Goal: Task Accomplishment & Management: Complete application form

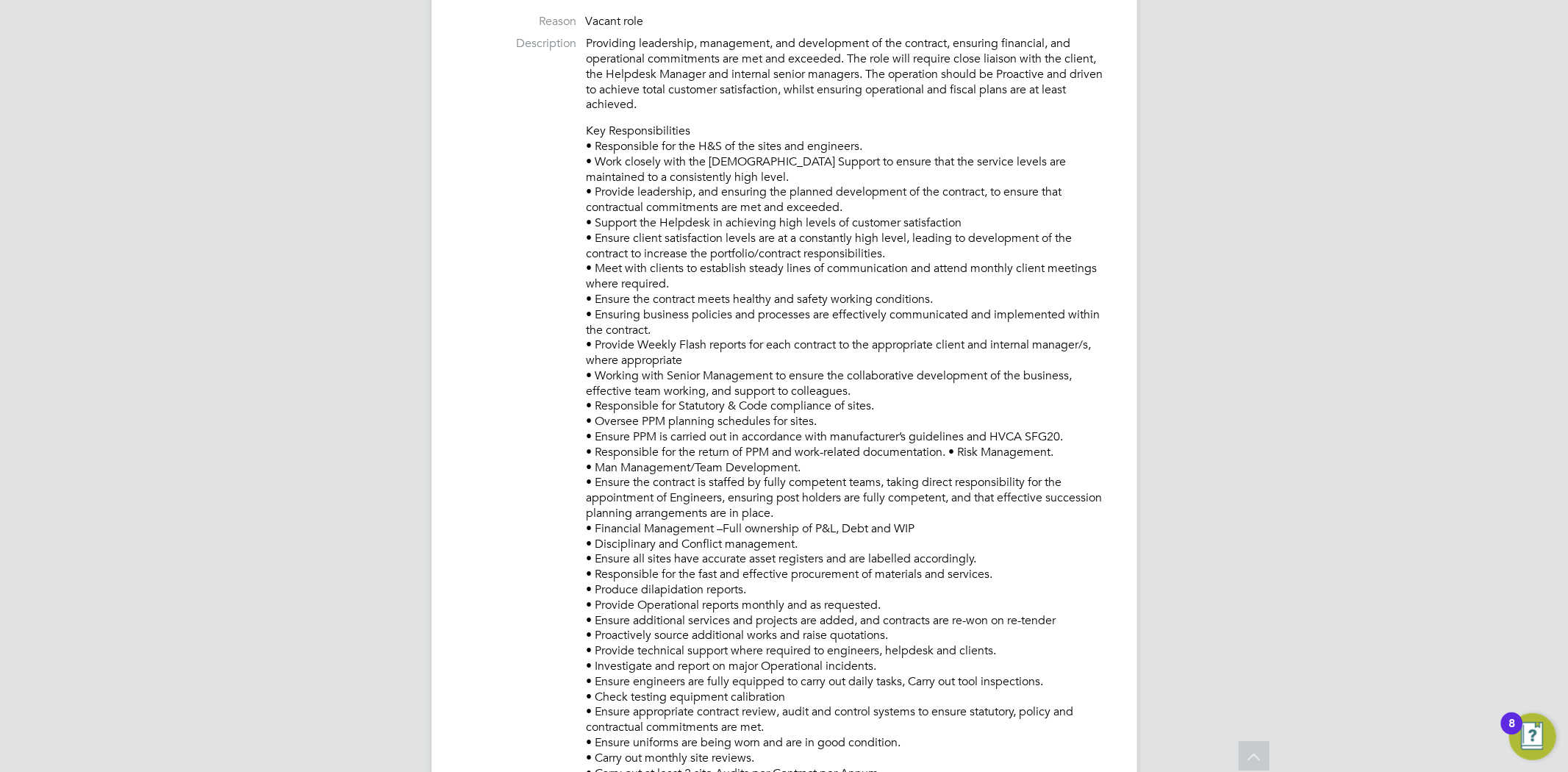
scroll to position [535, 0]
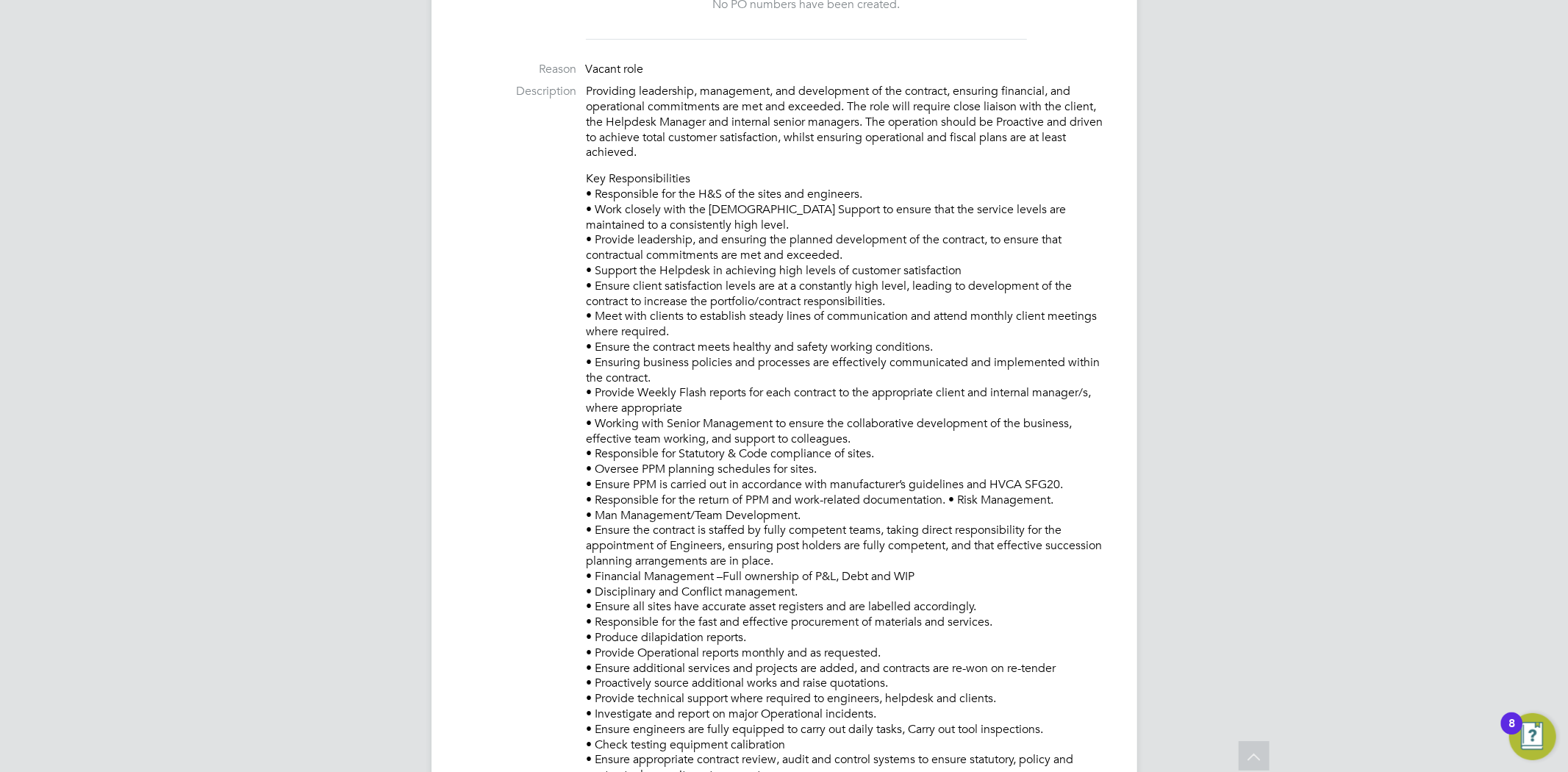
drag, startPoint x: 707, startPoint y: 622, endPoint x: 590, endPoint y: 194, distance: 443.7
click at [590, 194] on p "Key Responsibilities • Responsible for the H&S of the sites and engineers. • Wo…" at bounding box center [848, 622] width 521 height 901
click at [746, 295] on p "Key Responsibilities • Responsible for the H&S of the sites and engineers. • Wo…" at bounding box center [848, 622] width 521 height 901
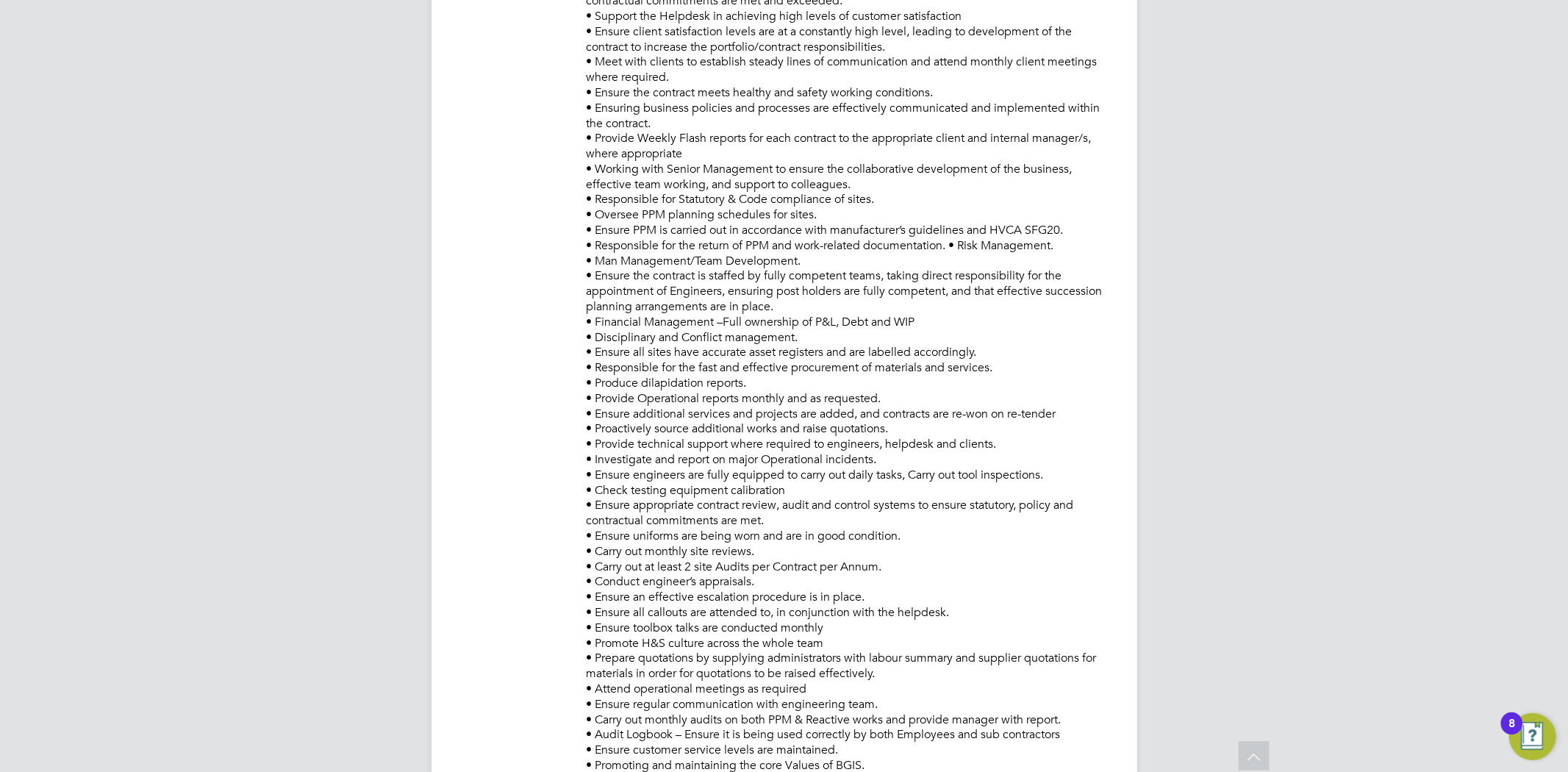
scroll to position [429, 0]
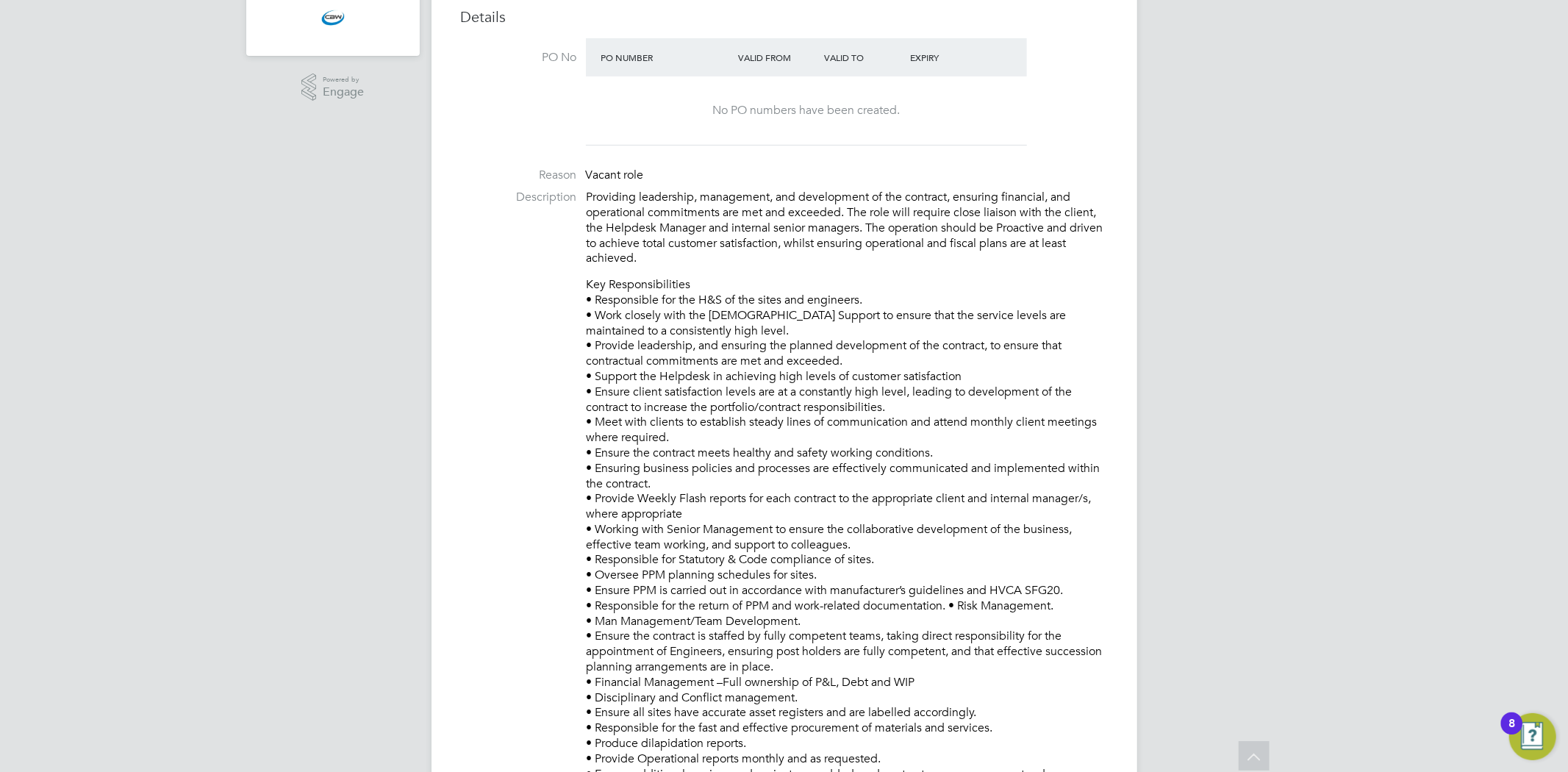
drag, startPoint x: 627, startPoint y: 221, endPoint x: 591, endPoint y: 305, distance: 91.4
click at [591, 305] on p "Key Responsibilities • Responsible for the H&S of the sites and engineers. • Wo…" at bounding box center [848, 728] width 521 height 901
copy p "• Responsible for the H&S of the sites and engineers. • Work closely with the C…"
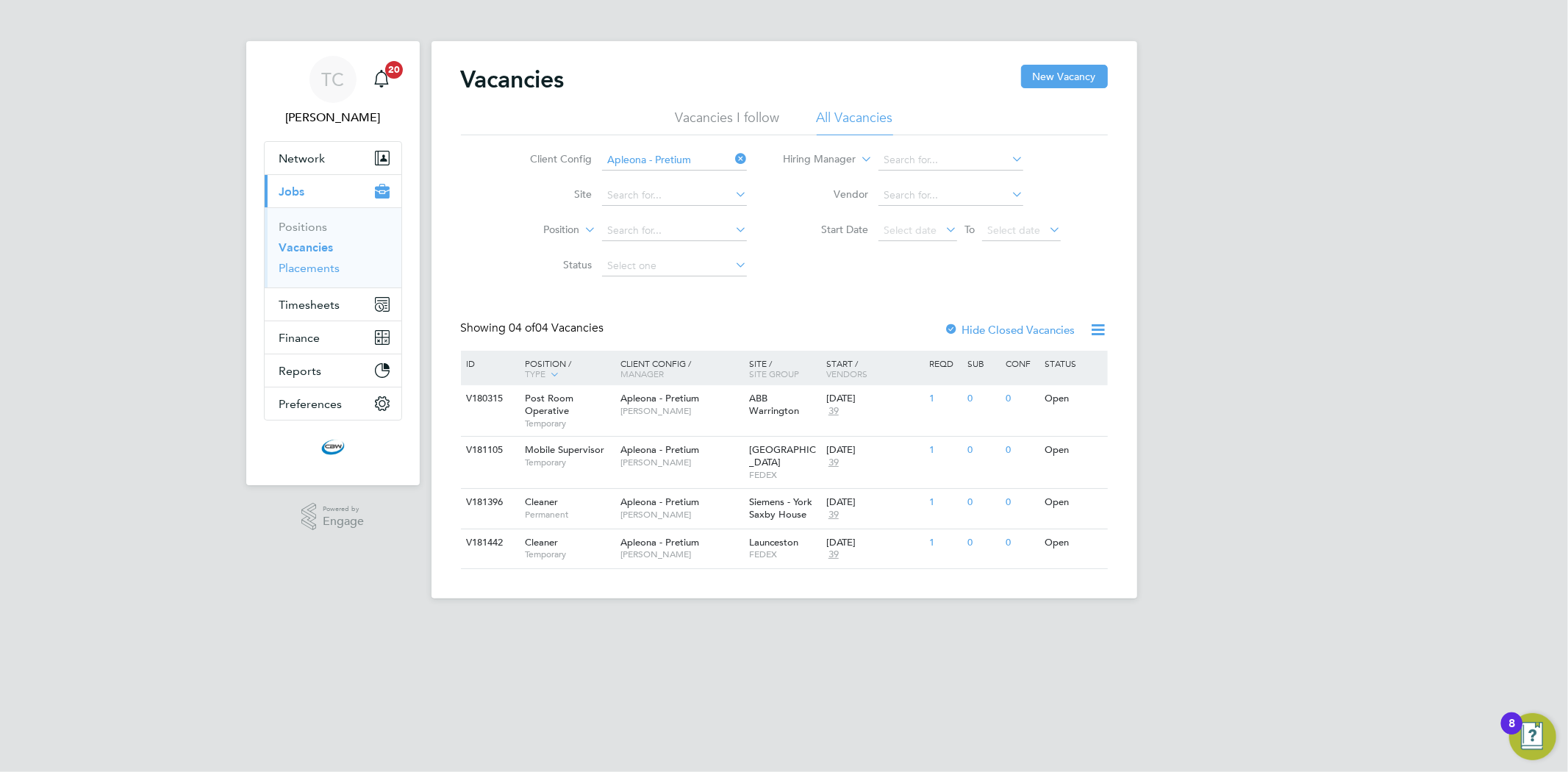
click at [319, 265] on link "Placements" at bounding box center [310, 267] width 61 height 14
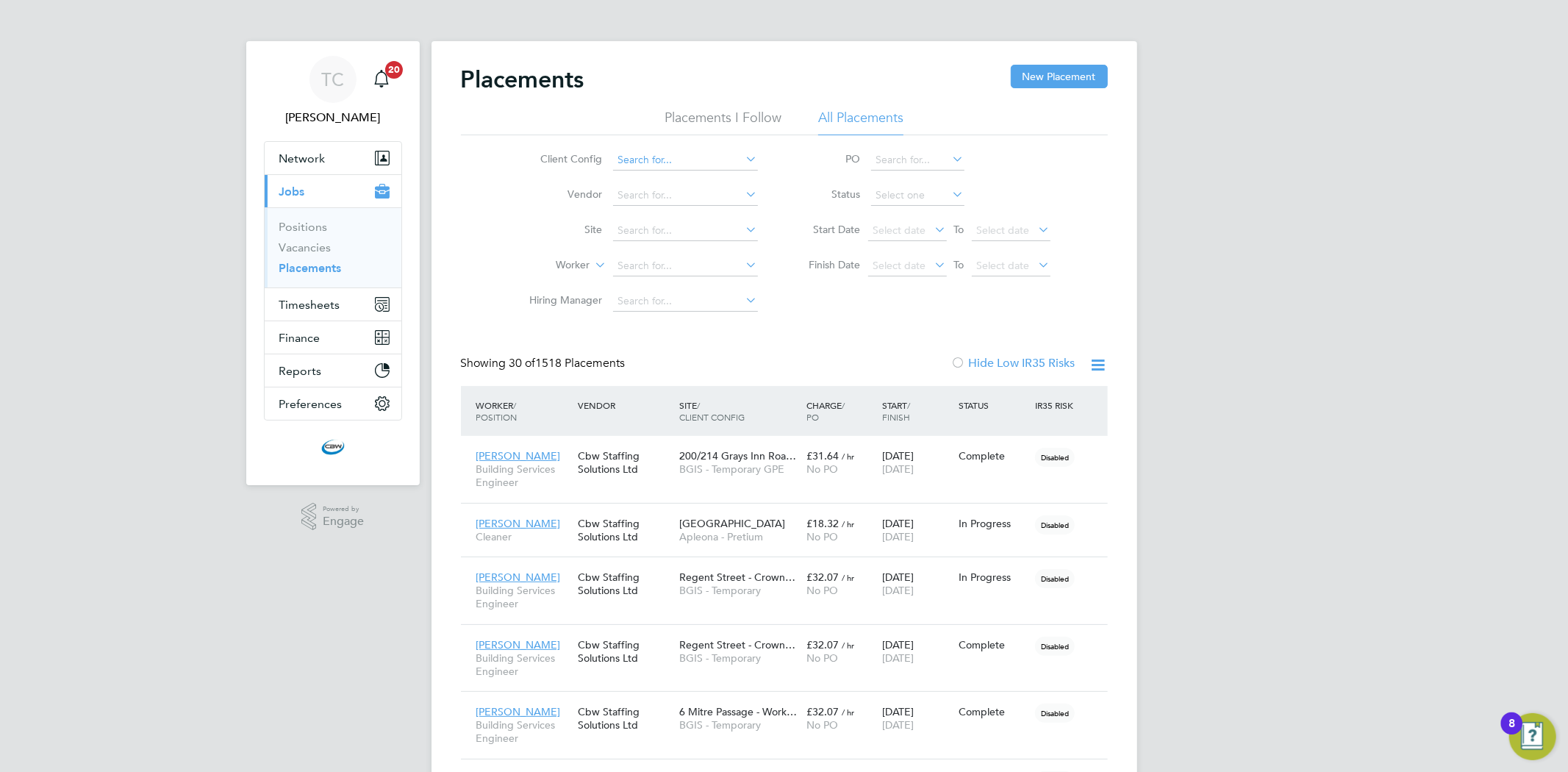
click at [665, 159] on input at bounding box center [686, 160] width 145 height 21
click at [675, 153] on input at bounding box center [686, 160] width 145 height 21
click at [669, 355] on li "BGIS - Temporary" at bounding box center [684, 361] width 146 height 20
type input "BGIS - Temporary"
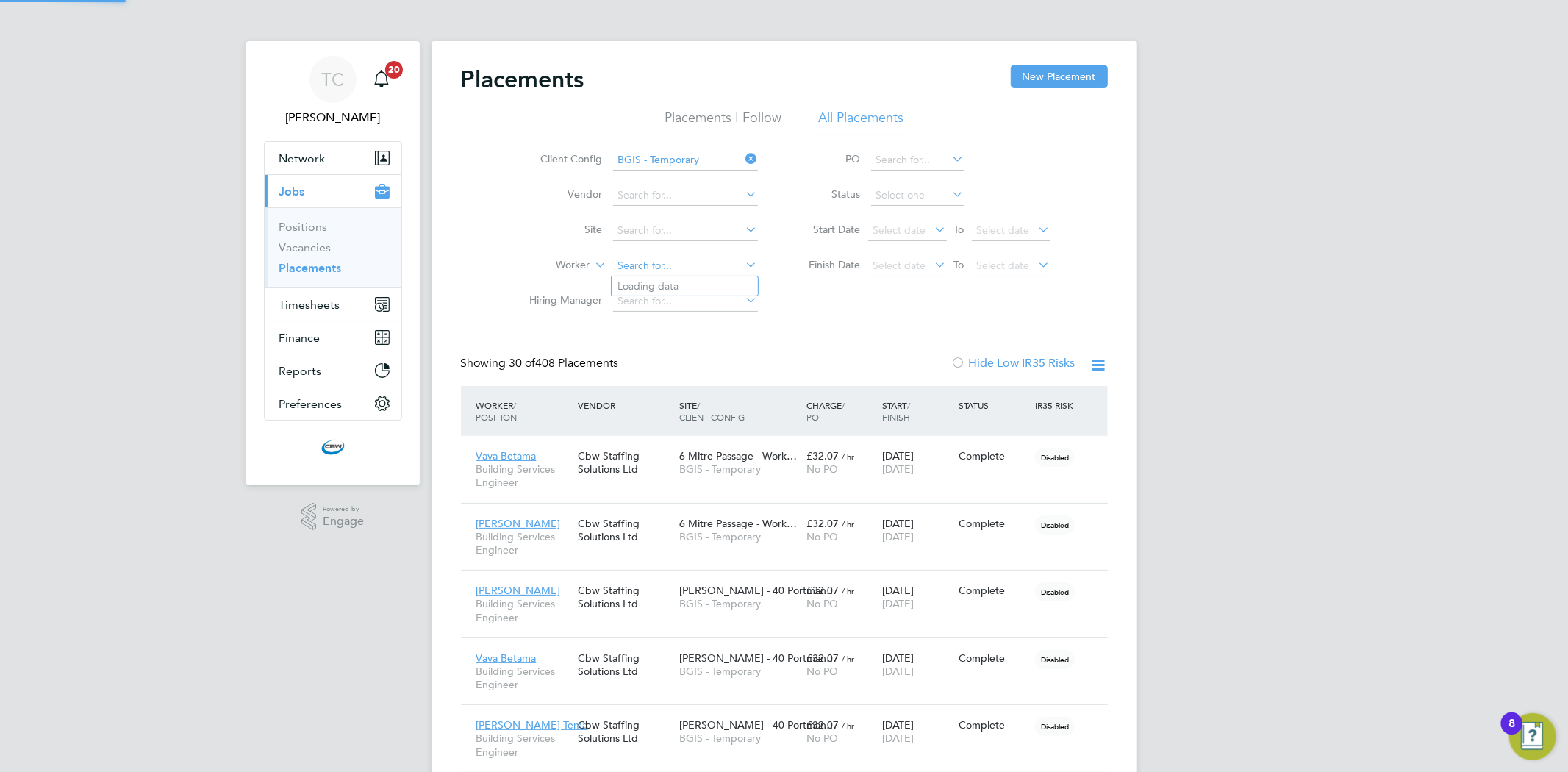
click at [658, 266] on input at bounding box center [686, 265] width 145 height 21
click at [697, 332] on li "Moham ed Osman" at bounding box center [690, 326] width 158 height 20
type input "[PERSON_NAME]"
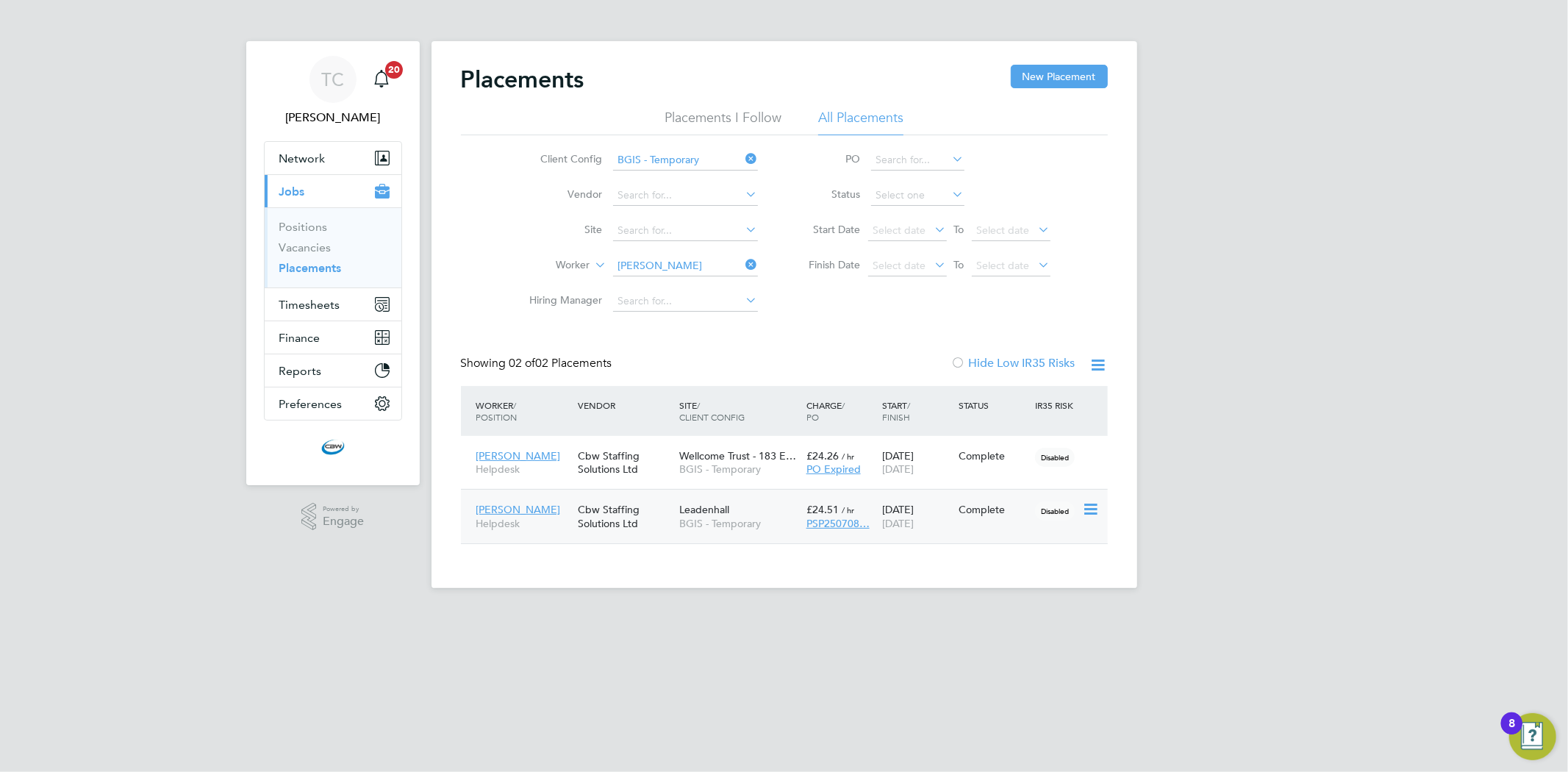
click at [903, 514] on div "26 Jun 2025 02 Jul 2025" at bounding box center [916, 516] width 76 height 41
click at [743, 261] on icon at bounding box center [743, 265] width 0 height 21
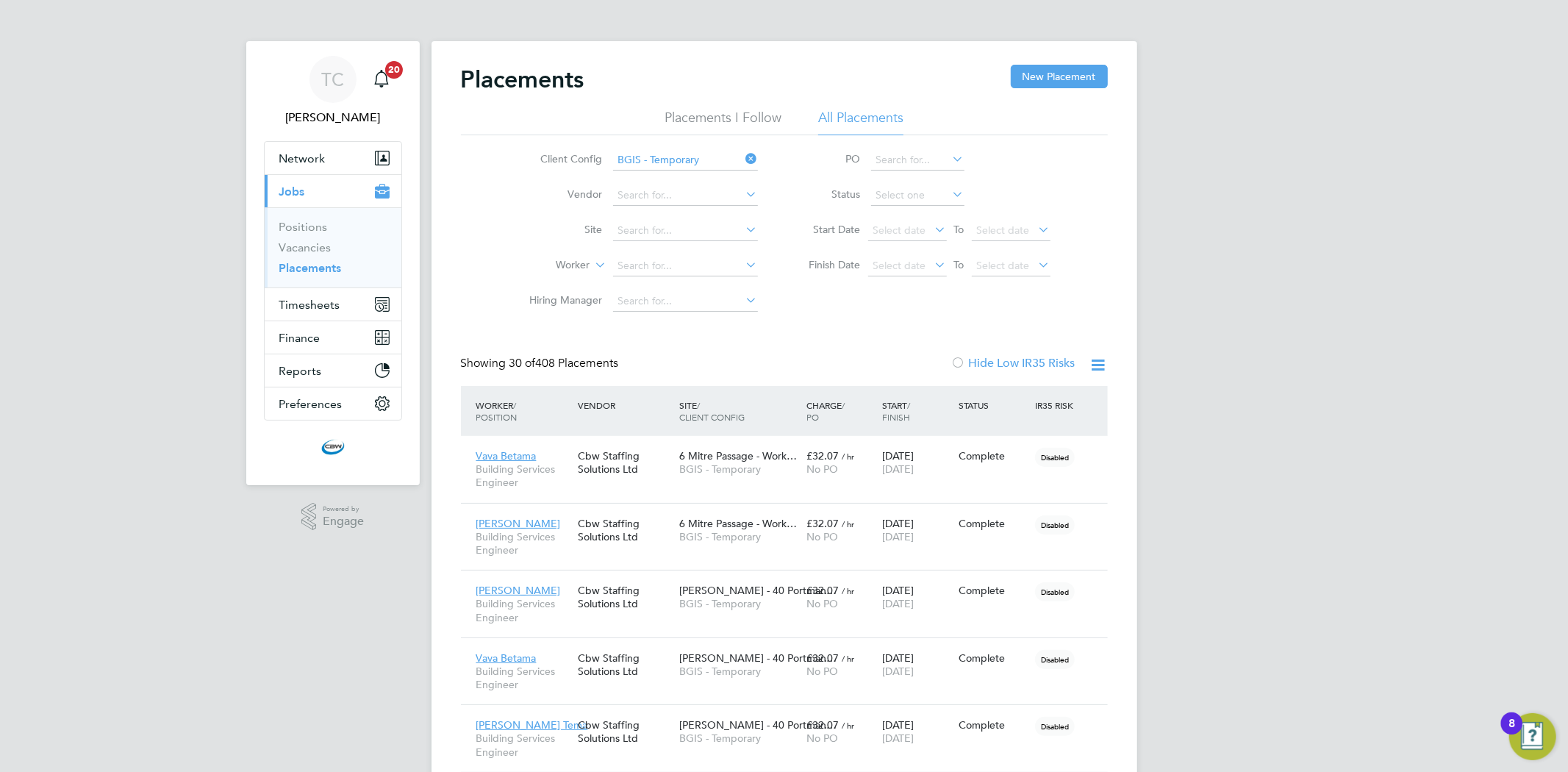
click at [743, 156] on icon at bounding box center [743, 159] width 0 height 21
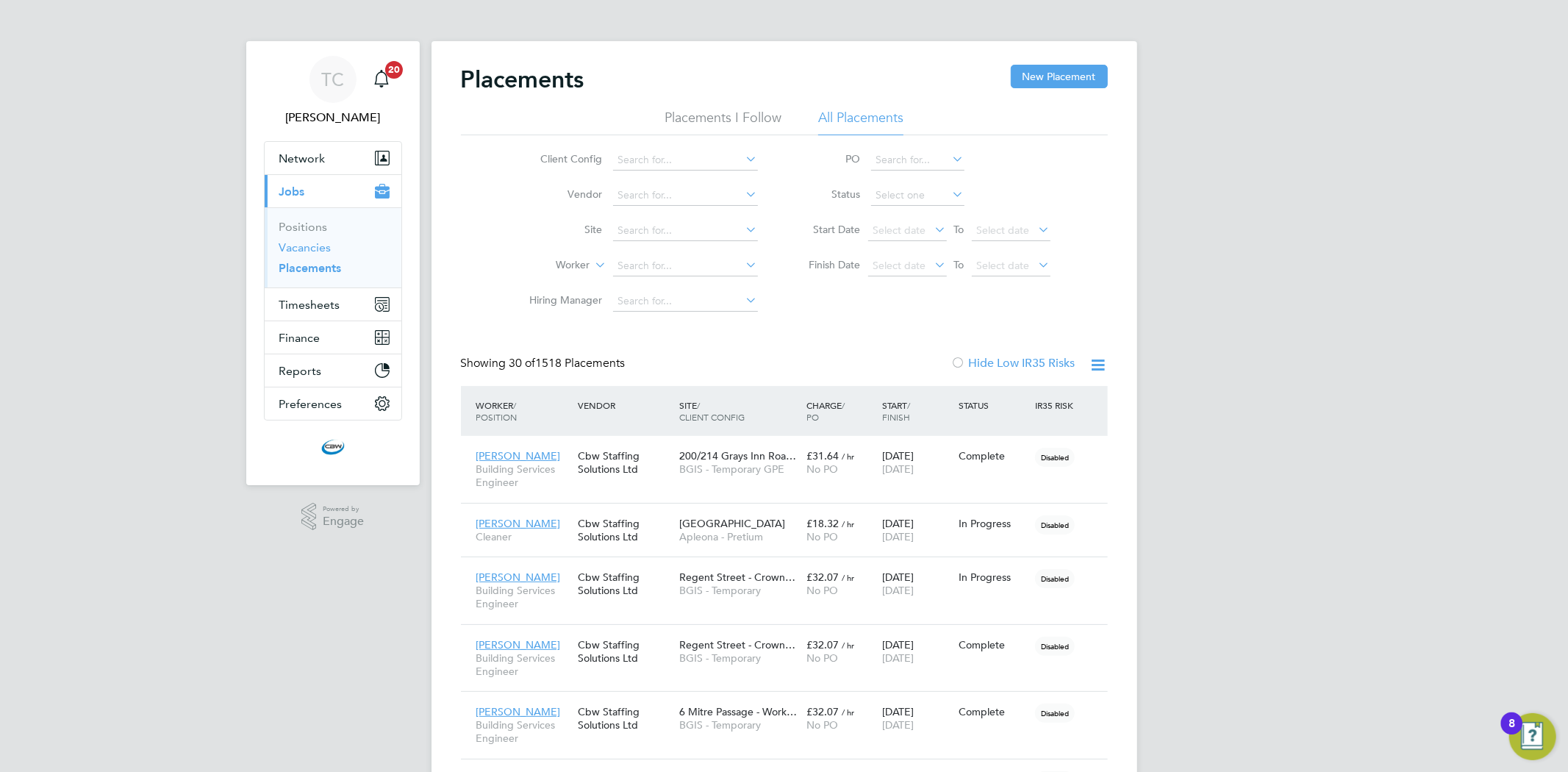
click at [296, 253] on link "Vacancies" at bounding box center [305, 247] width 52 height 14
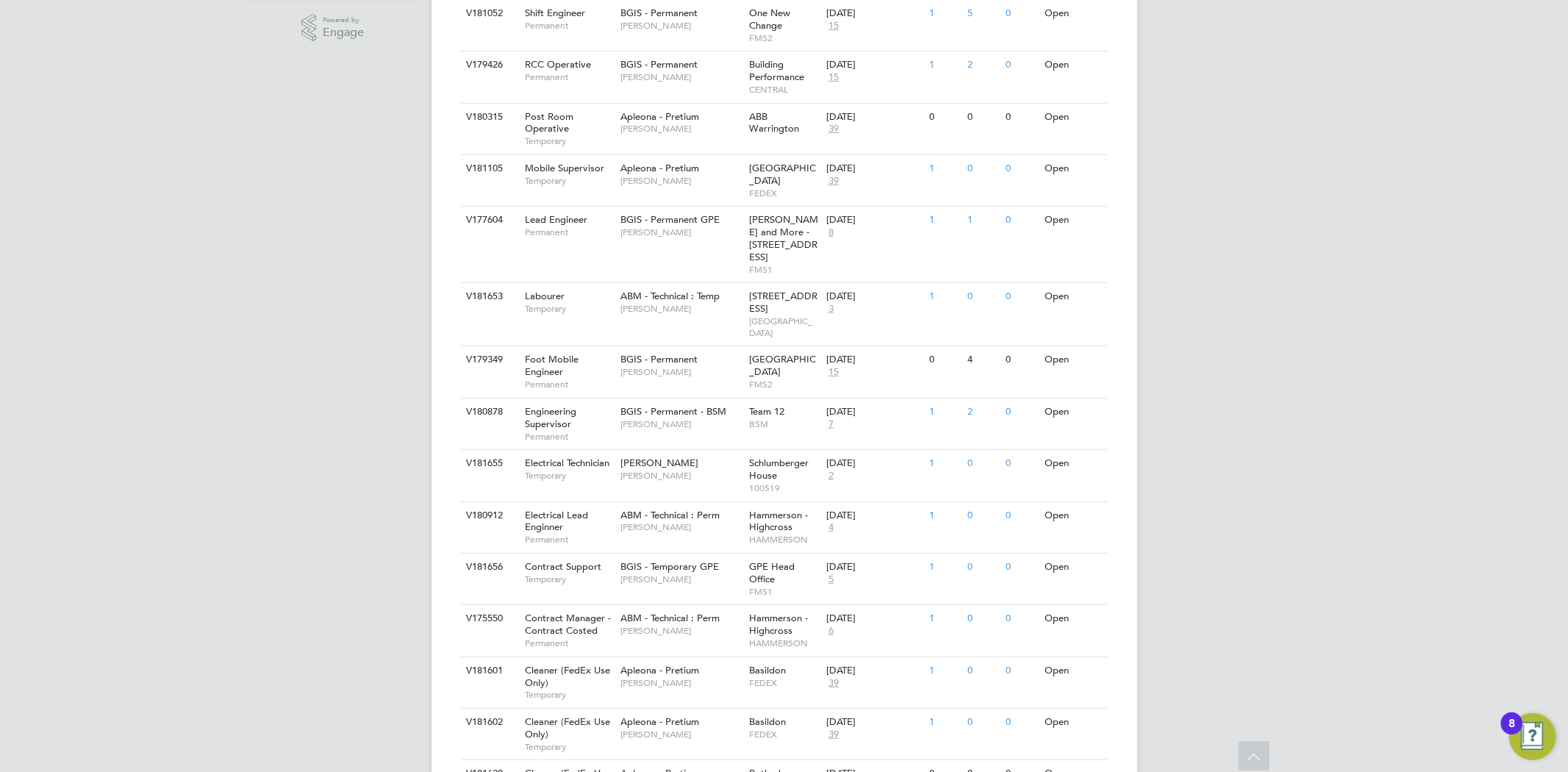
scroll to position [490, 0]
click at [828, 572] on span "5" at bounding box center [831, 578] width 10 height 13
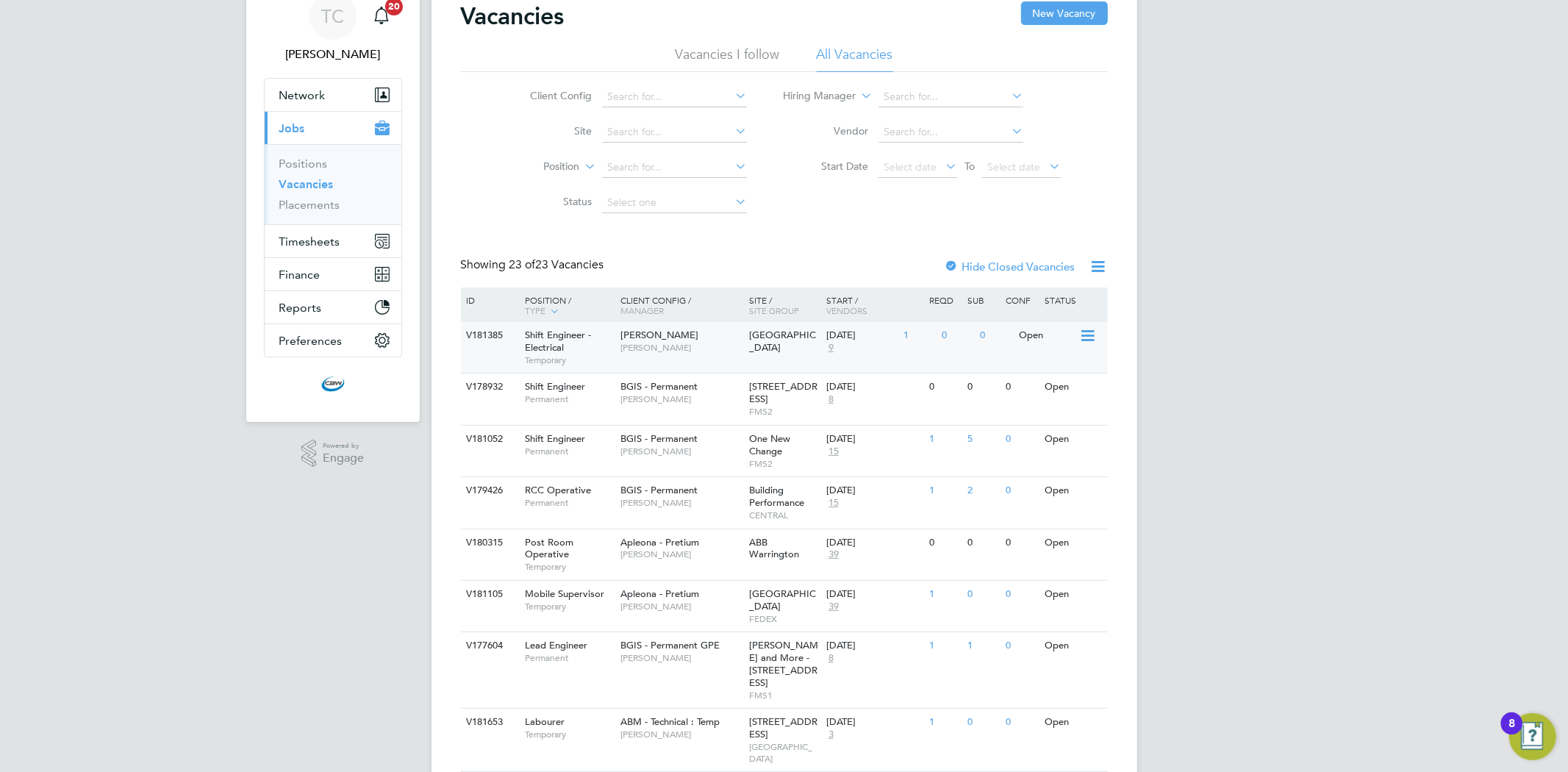
scroll to position [326, 0]
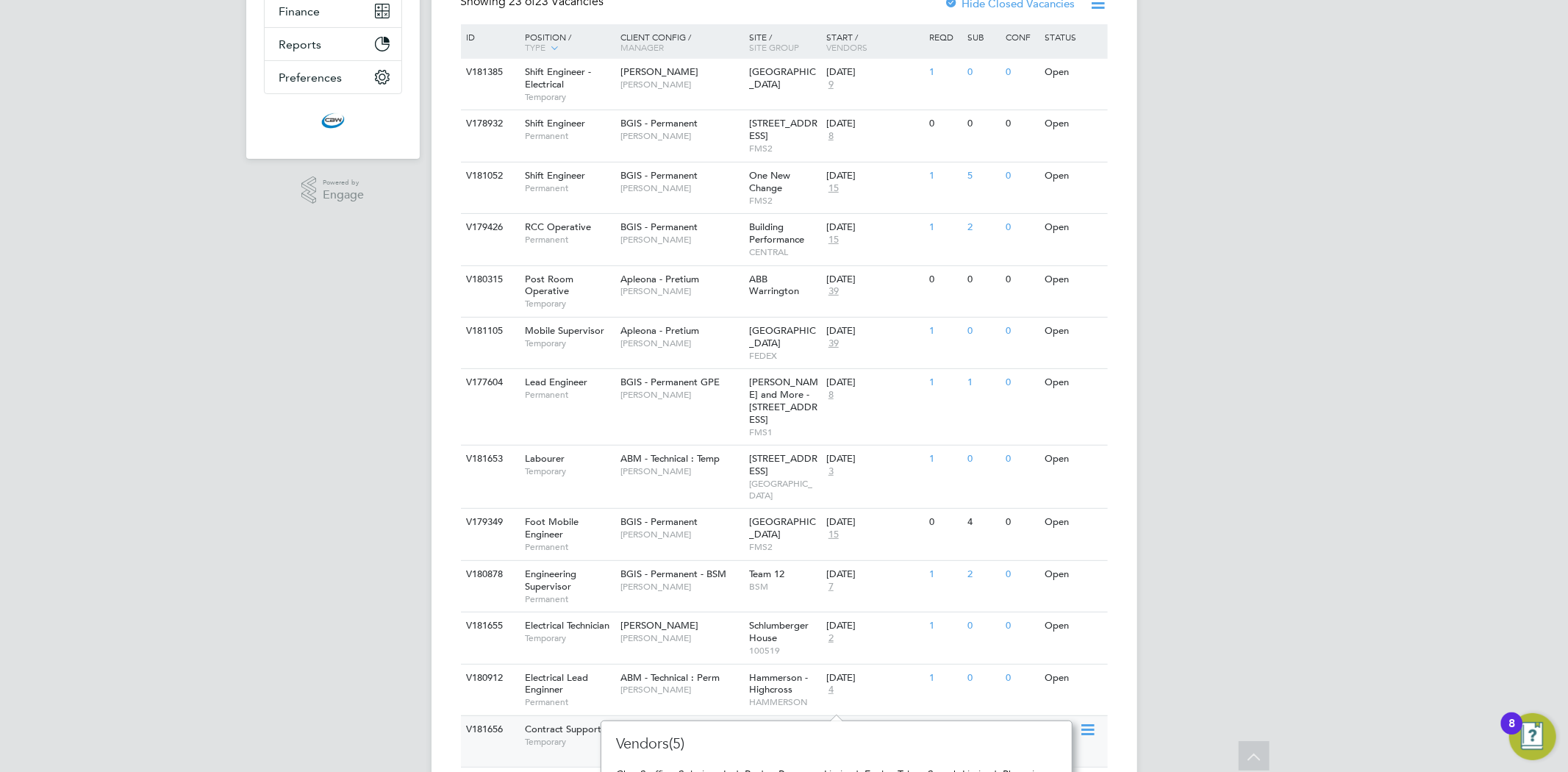
click at [514, 716] on div "Contract Support Temporary" at bounding box center [564, 735] width 103 height 38
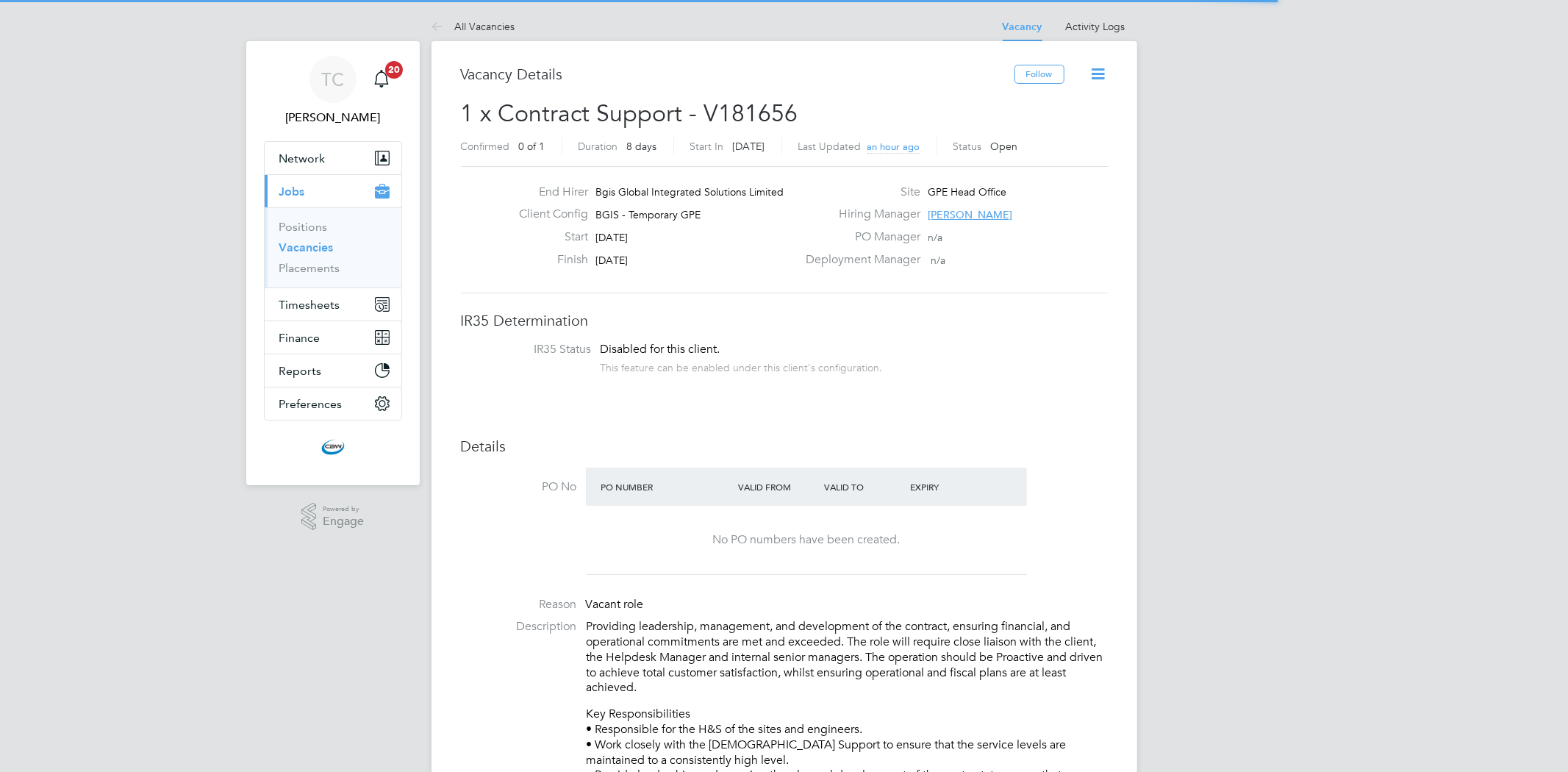
scroll to position [43, 103]
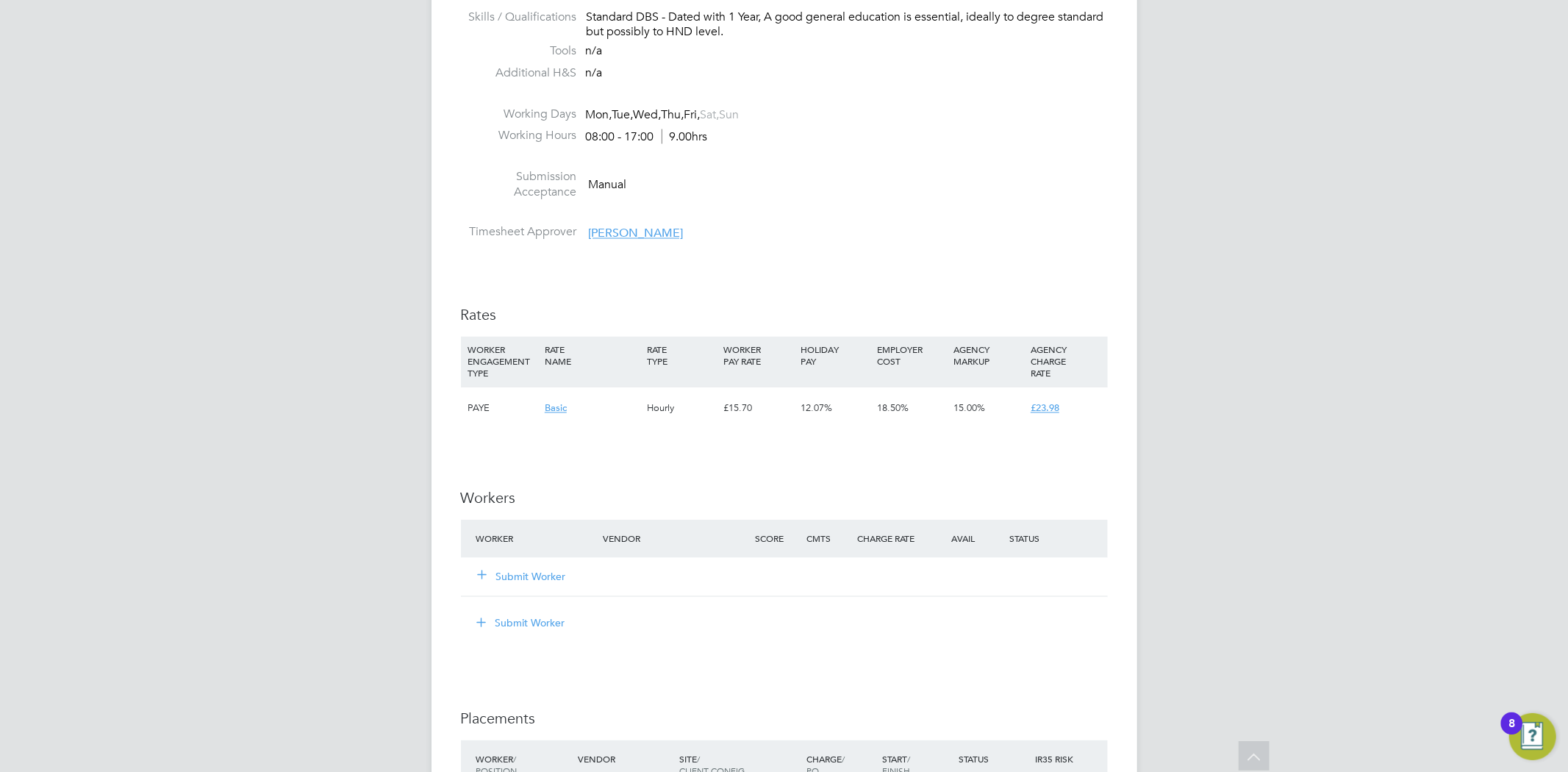
scroll to position [2287, 0]
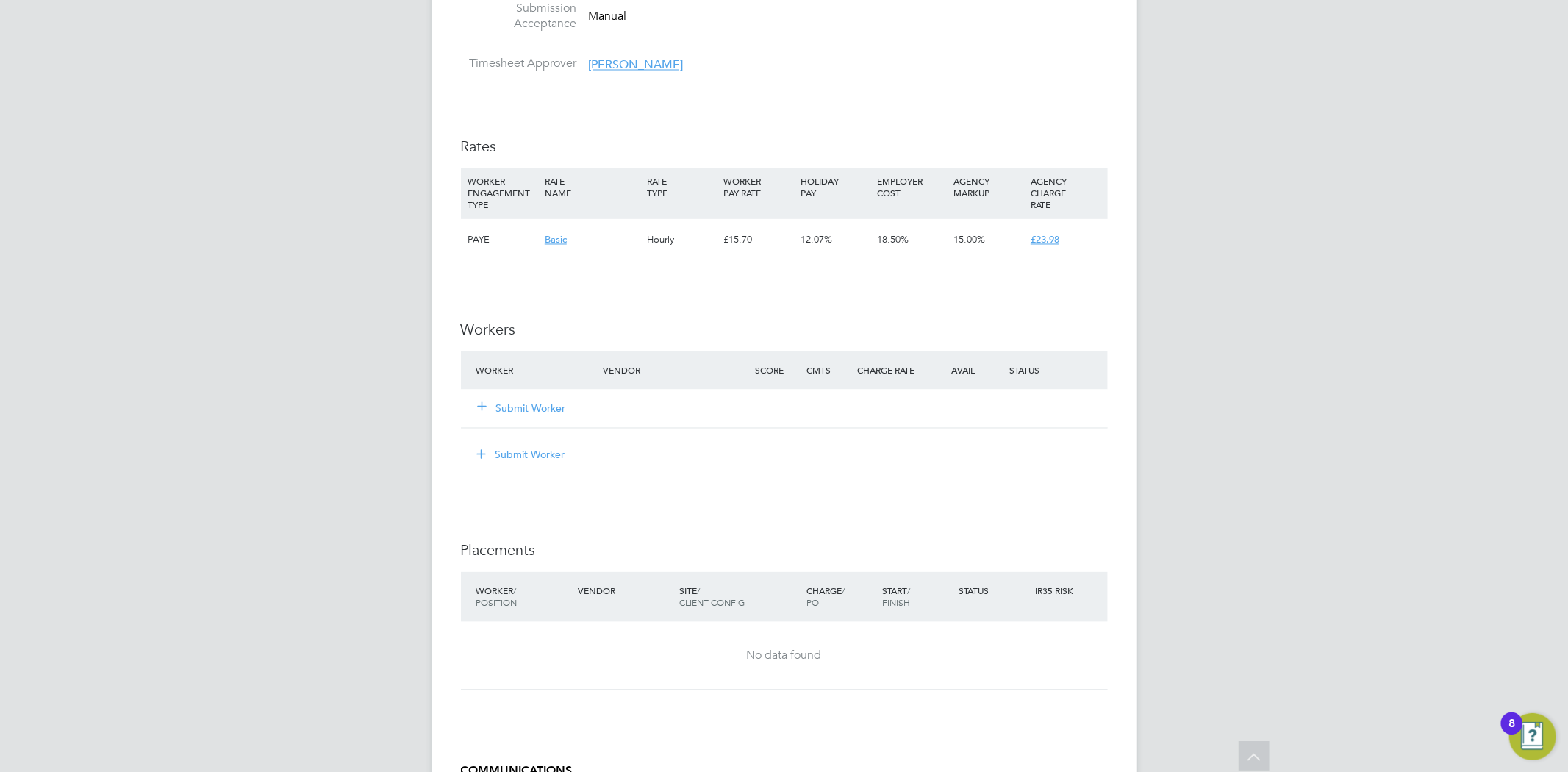
click at [549, 409] on button "Submit Worker" at bounding box center [522, 409] width 88 height 15
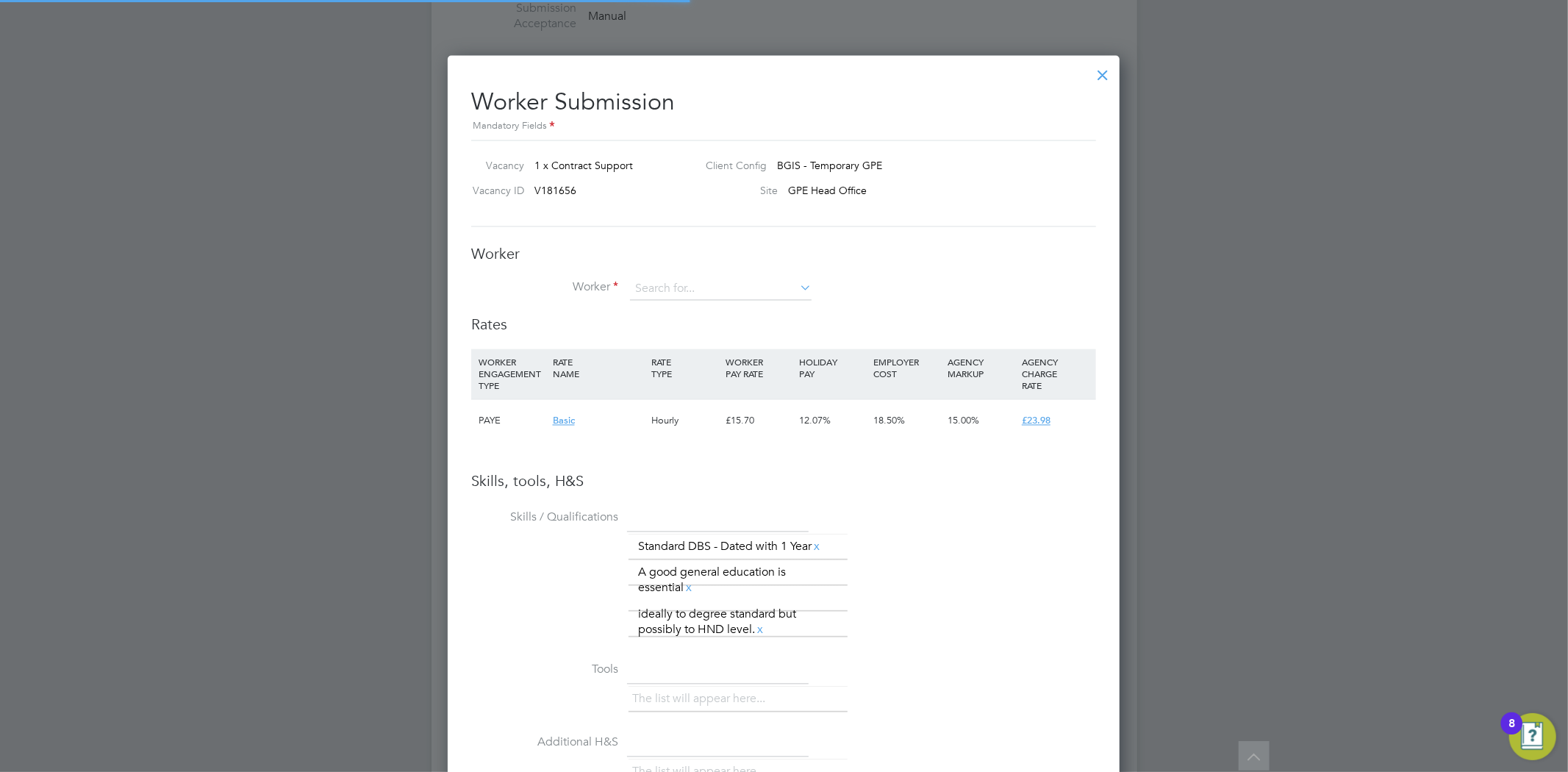
scroll to position [0, 0]
click at [696, 290] on input at bounding box center [720, 289] width 181 height 23
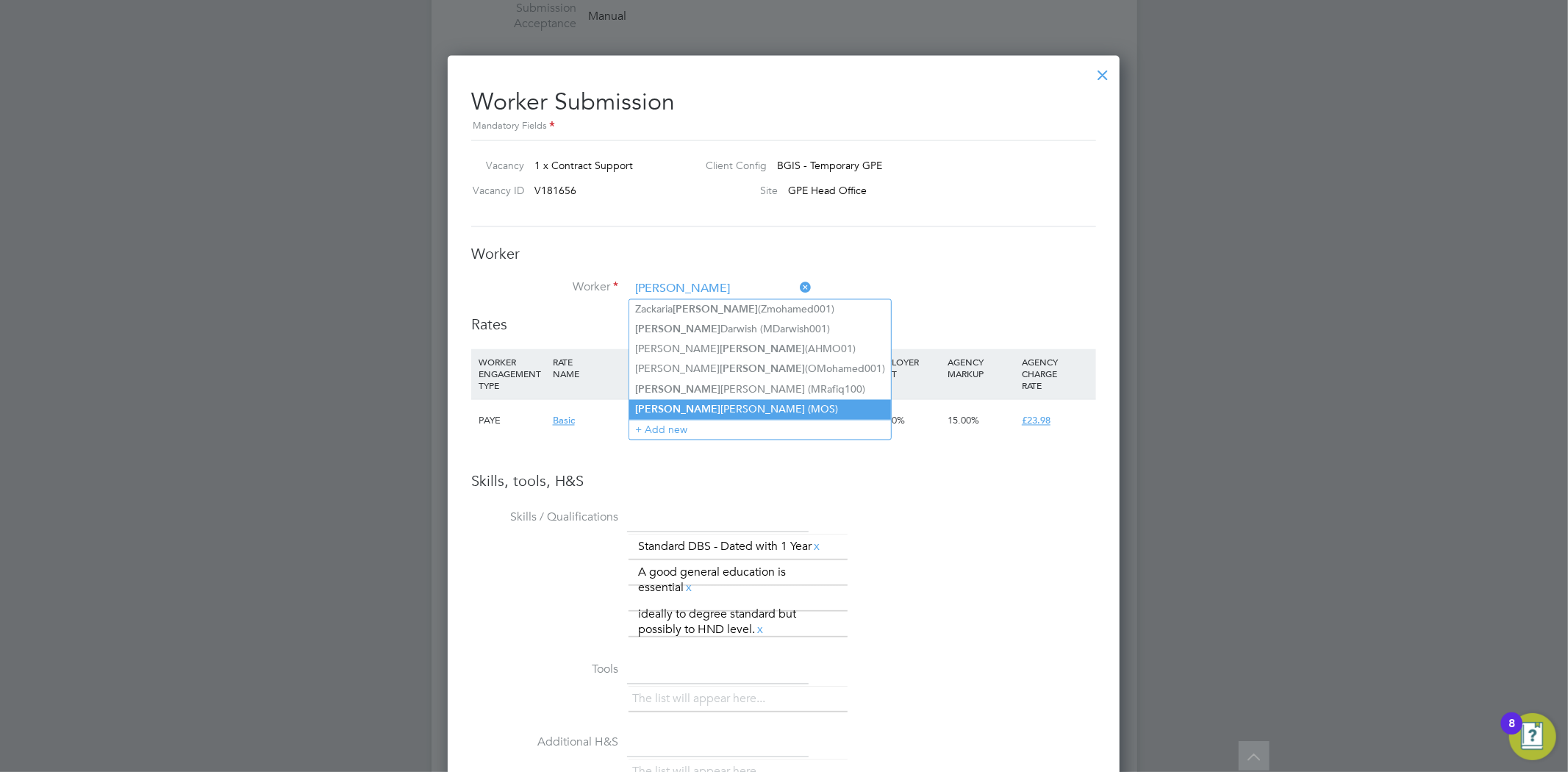
type input "[PERSON_NAME]"
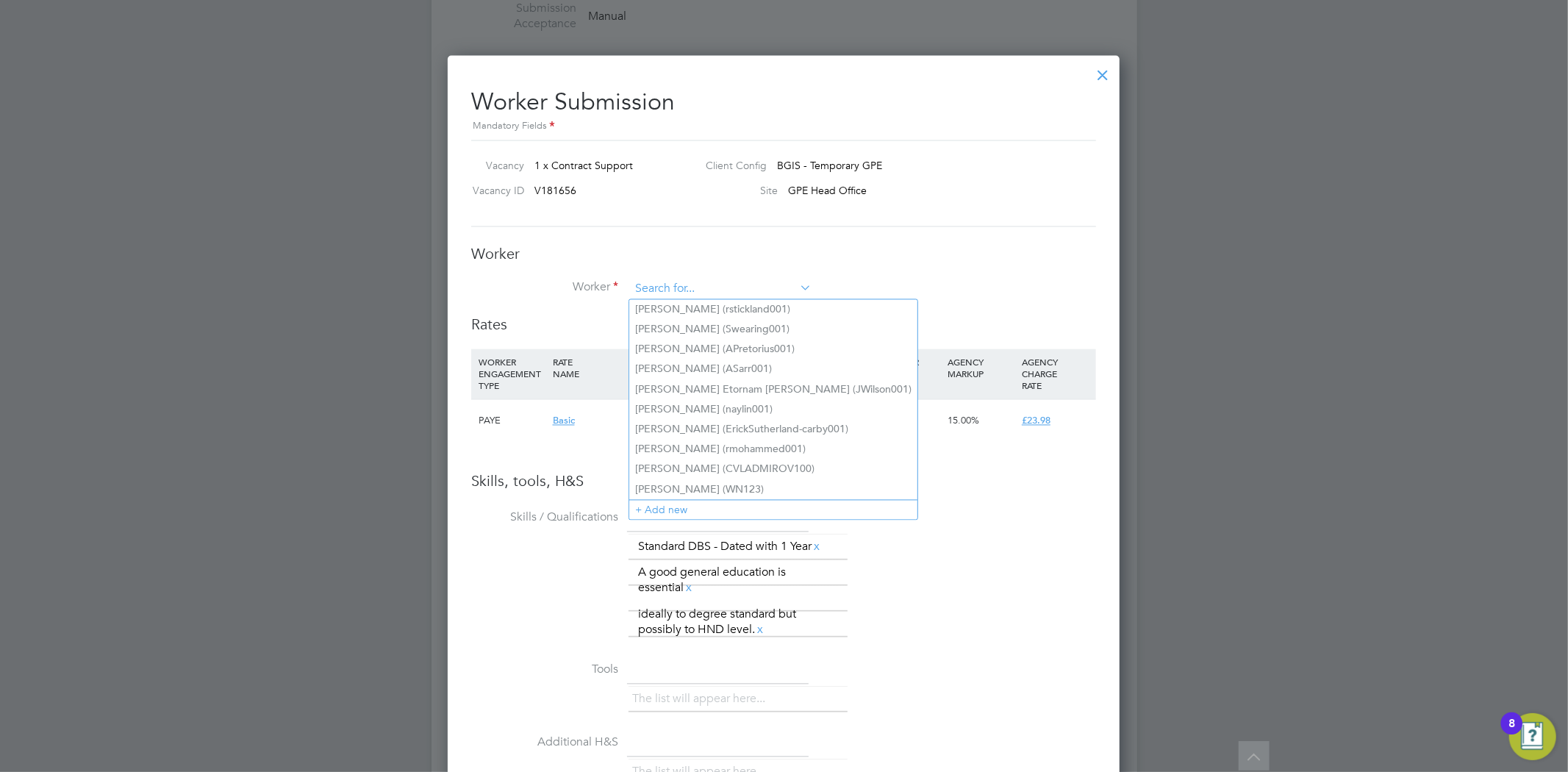
click at [672, 282] on input at bounding box center [720, 289] width 181 height 23
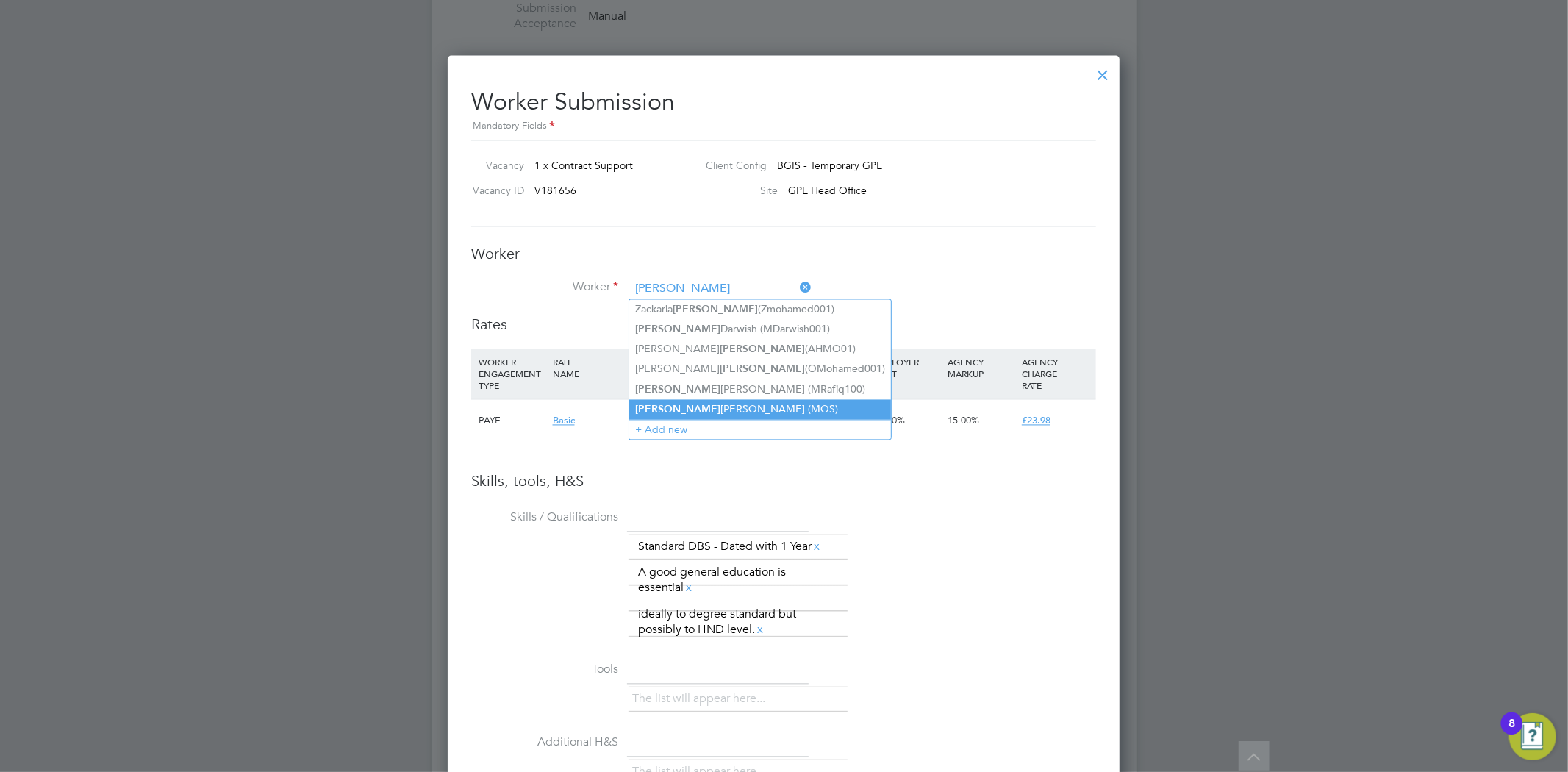
click at [689, 400] on li "[PERSON_NAME] (MOS)" at bounding box center [760, 410] width 262 height 20
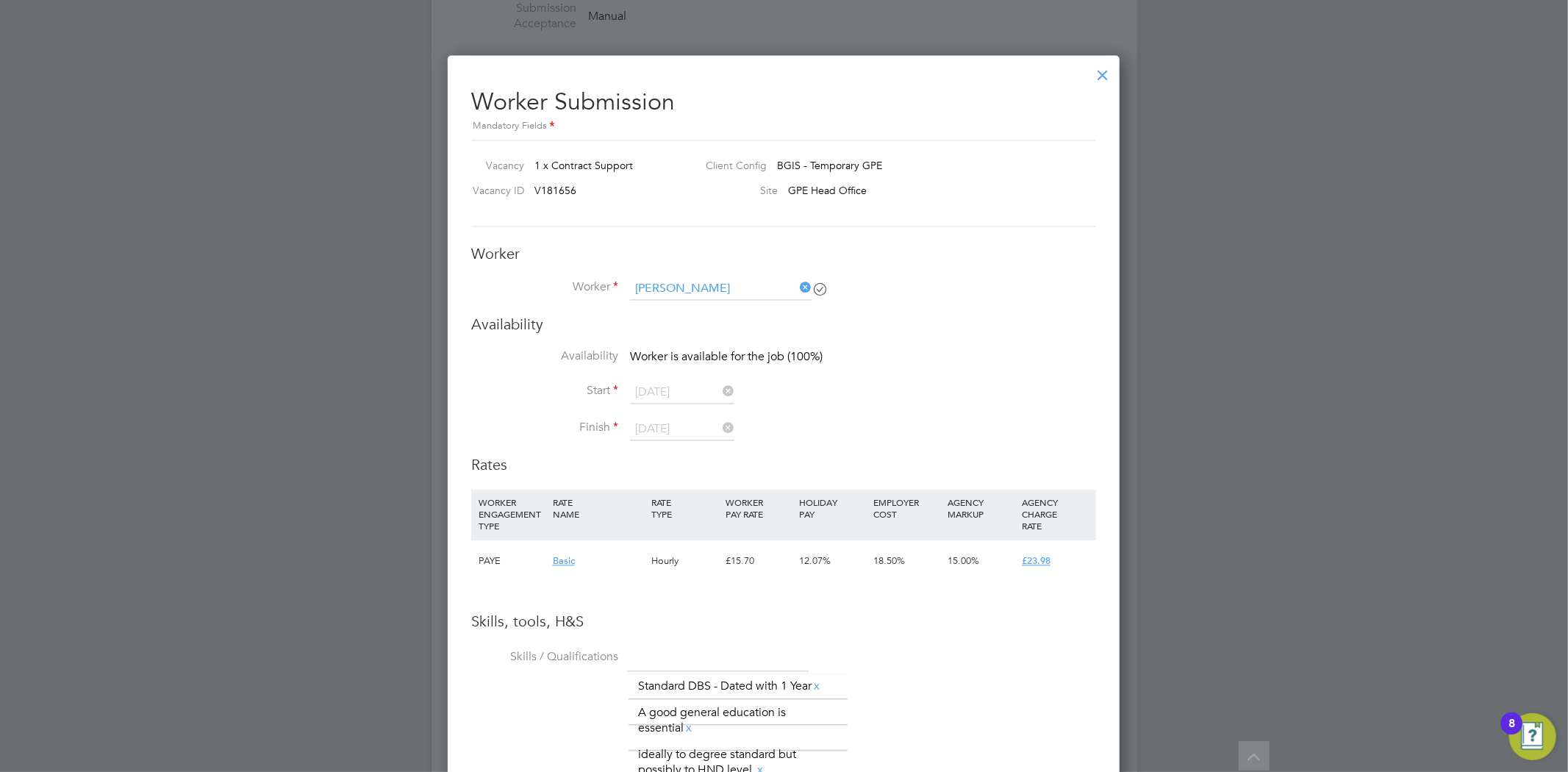
type input "[PERSON_NAME] (MOS)"
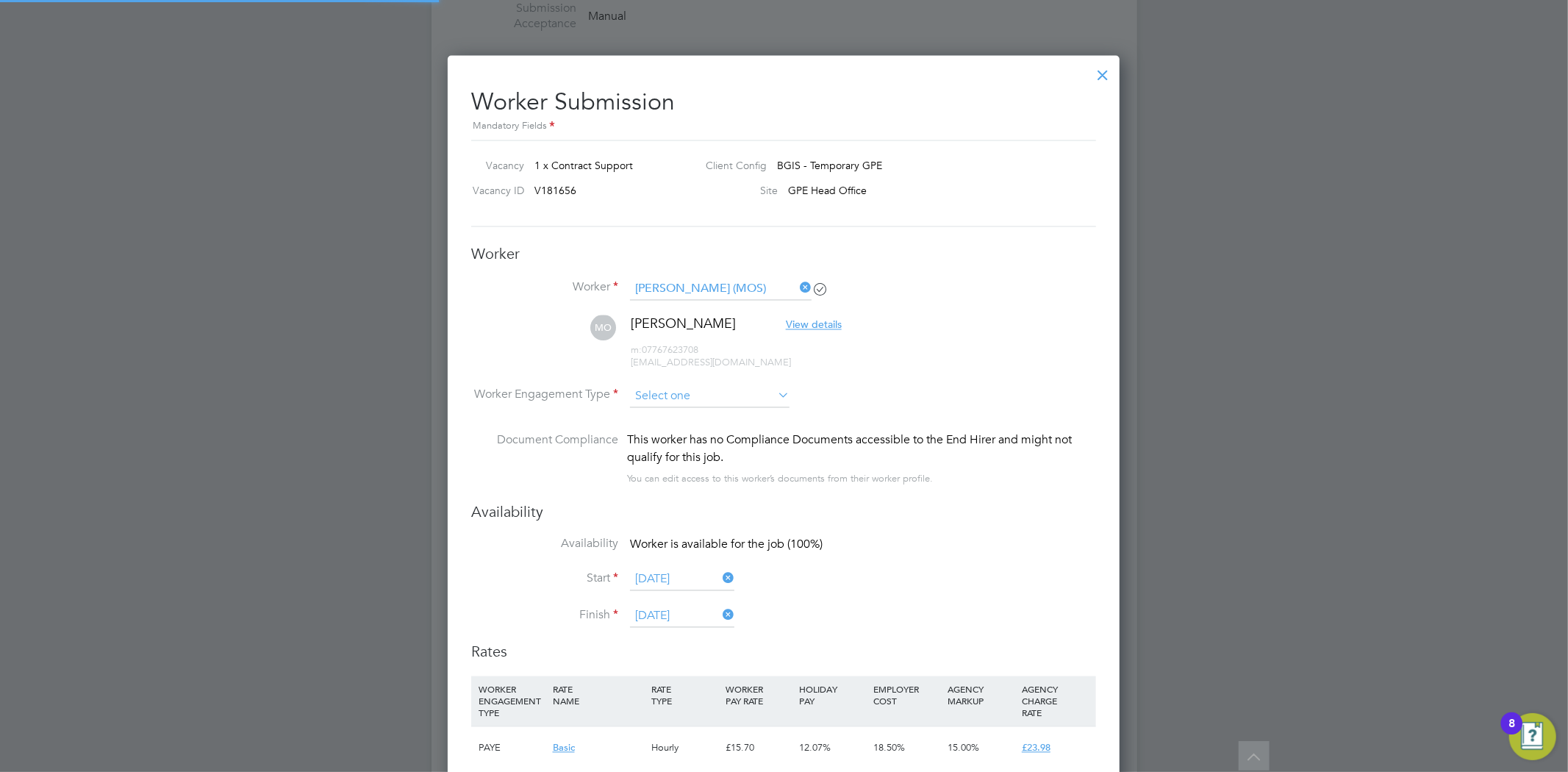
scroll to position [1333, 672]
click at [710, 392] on input at bounding box center [710, 396] width 160 height 23
click at [682, 434] on li "PAYE" at bounding box center [710, 435] width 161 height 20
type input "PAYE"
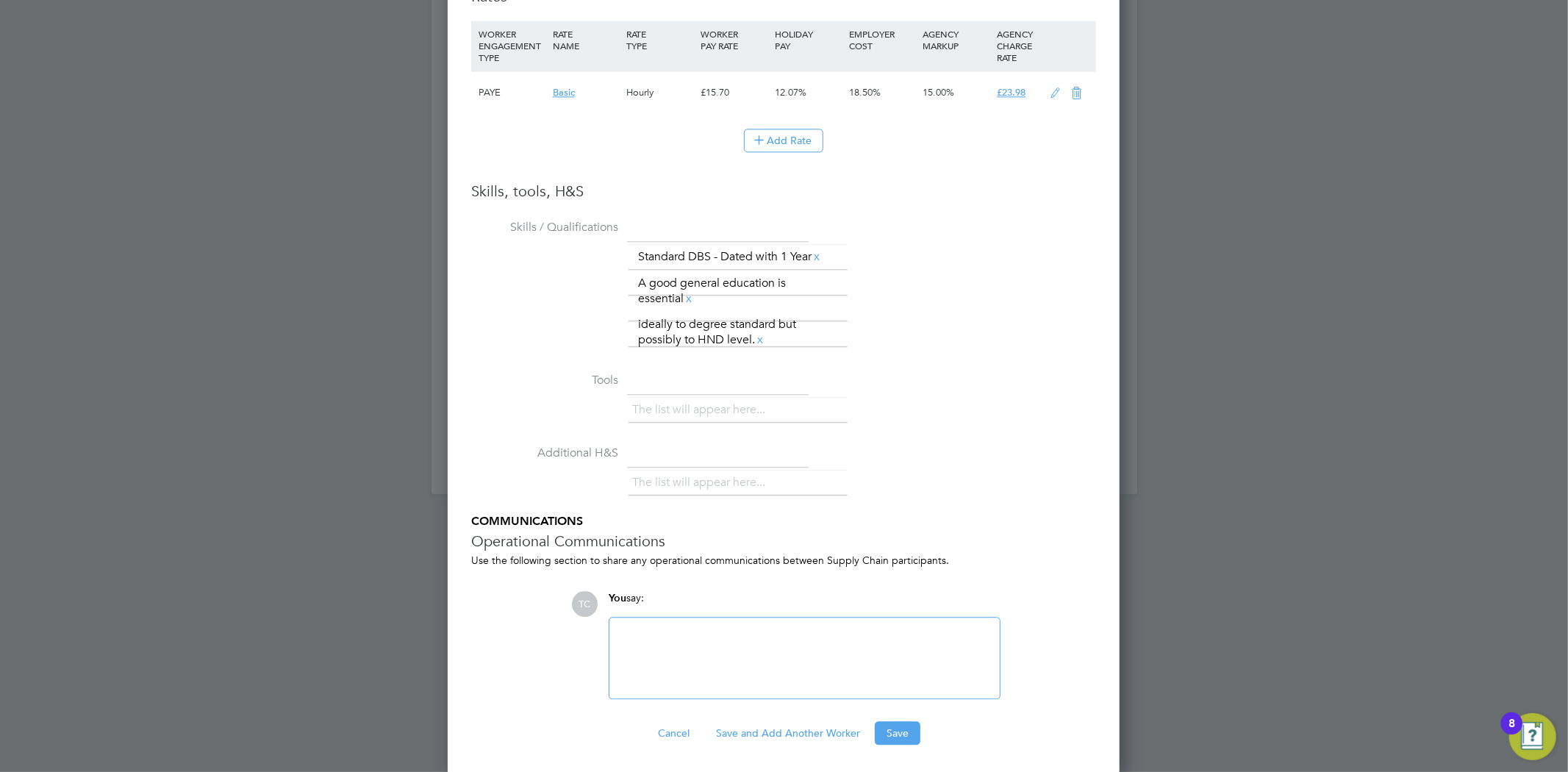
click at [772, 637] on div at bounding box center [805, 657] width 372 height 64
click at [900, 725] on button "Save" at bounding box center [898, 733] width 46 height 24
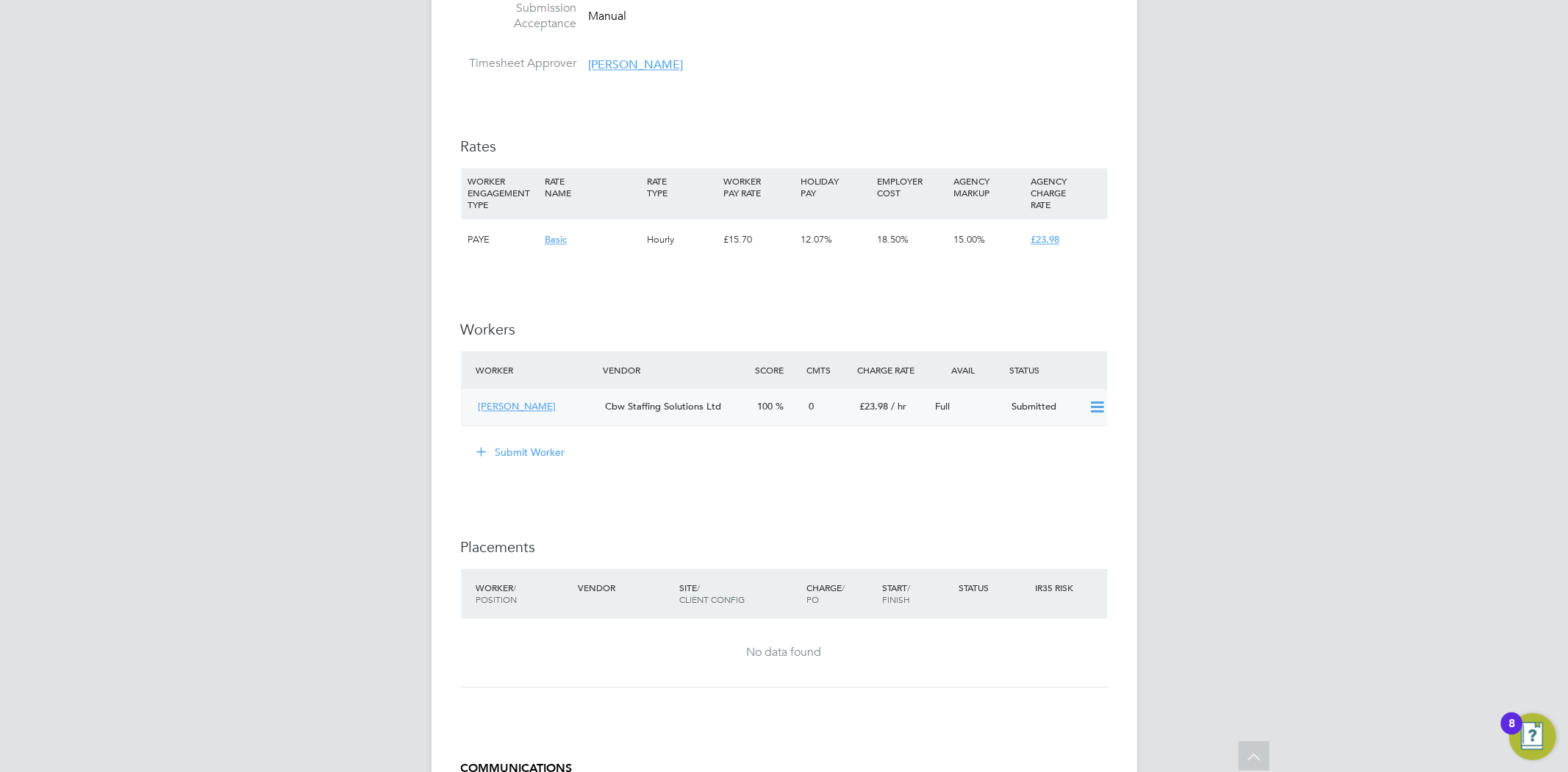
click at [514, 410] on span "[PERSON_NAME]" at bounding box center [517, 407] width 78 height 13
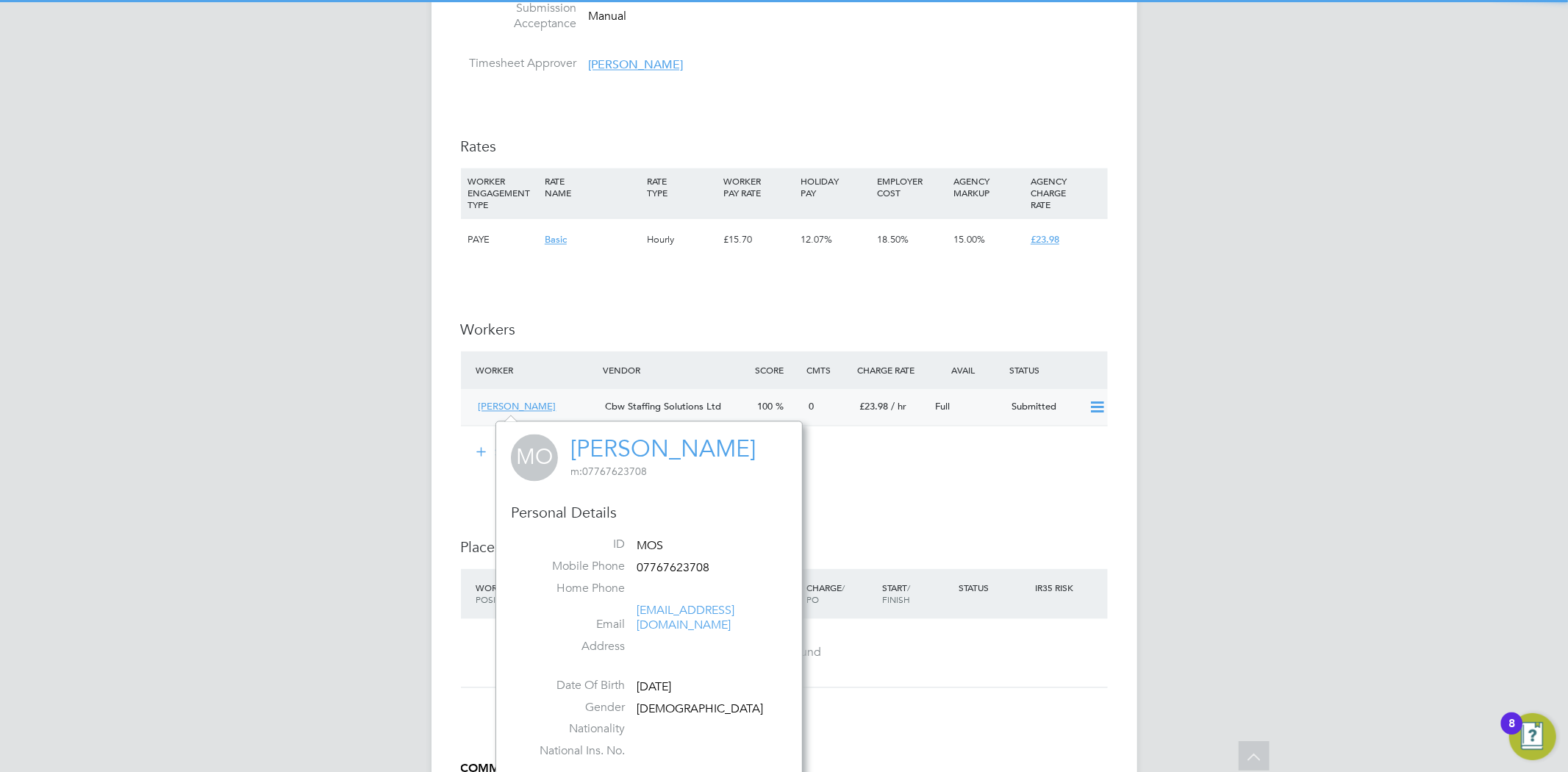
click at [636, 410] on span "Cbw Staffing Solutions Ltd" at bounding box center [662, 407] width 117 height 13
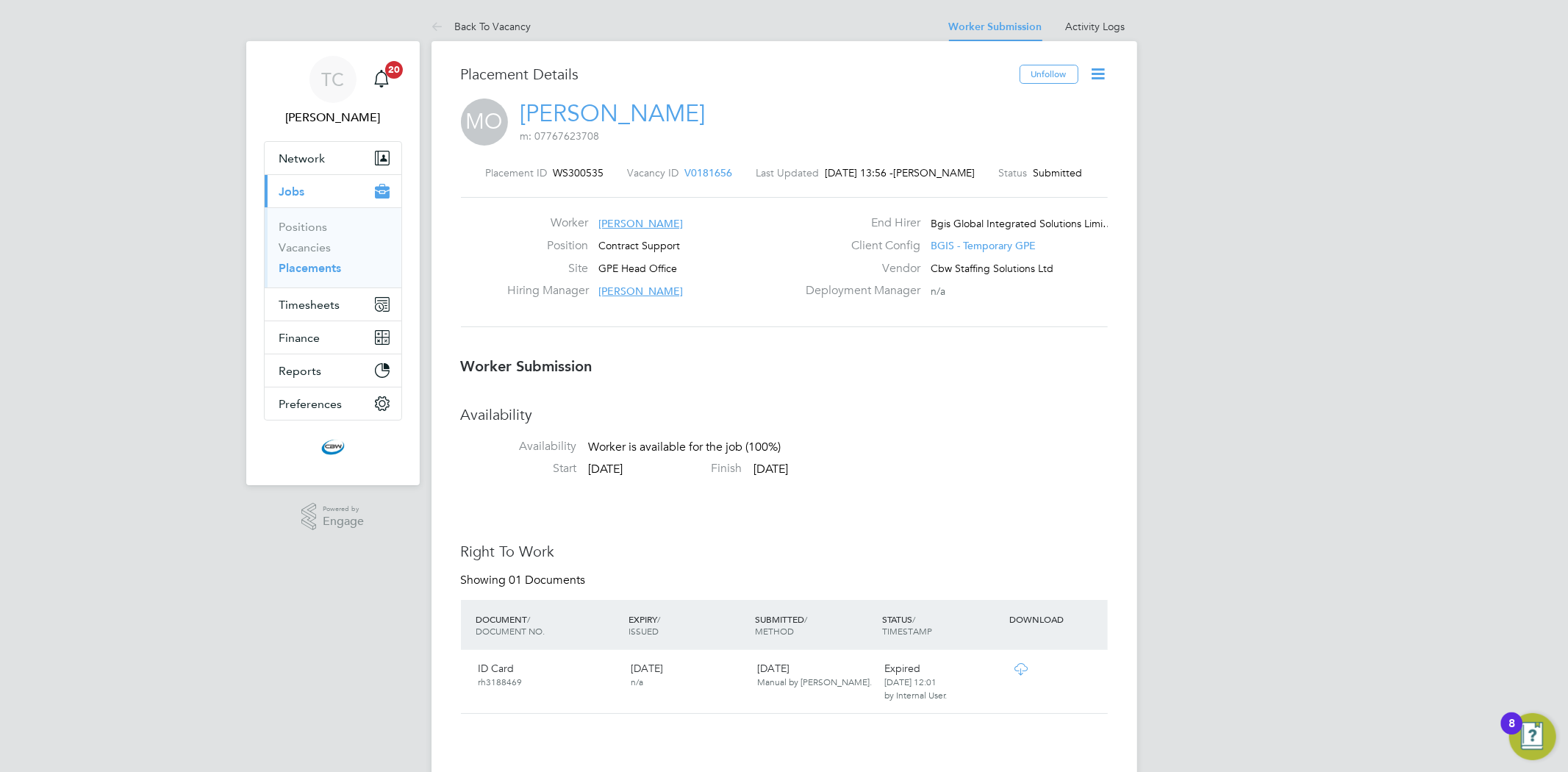
click at [1099, 67] on icon at bounding box center [1099, 73] width 19 height 19
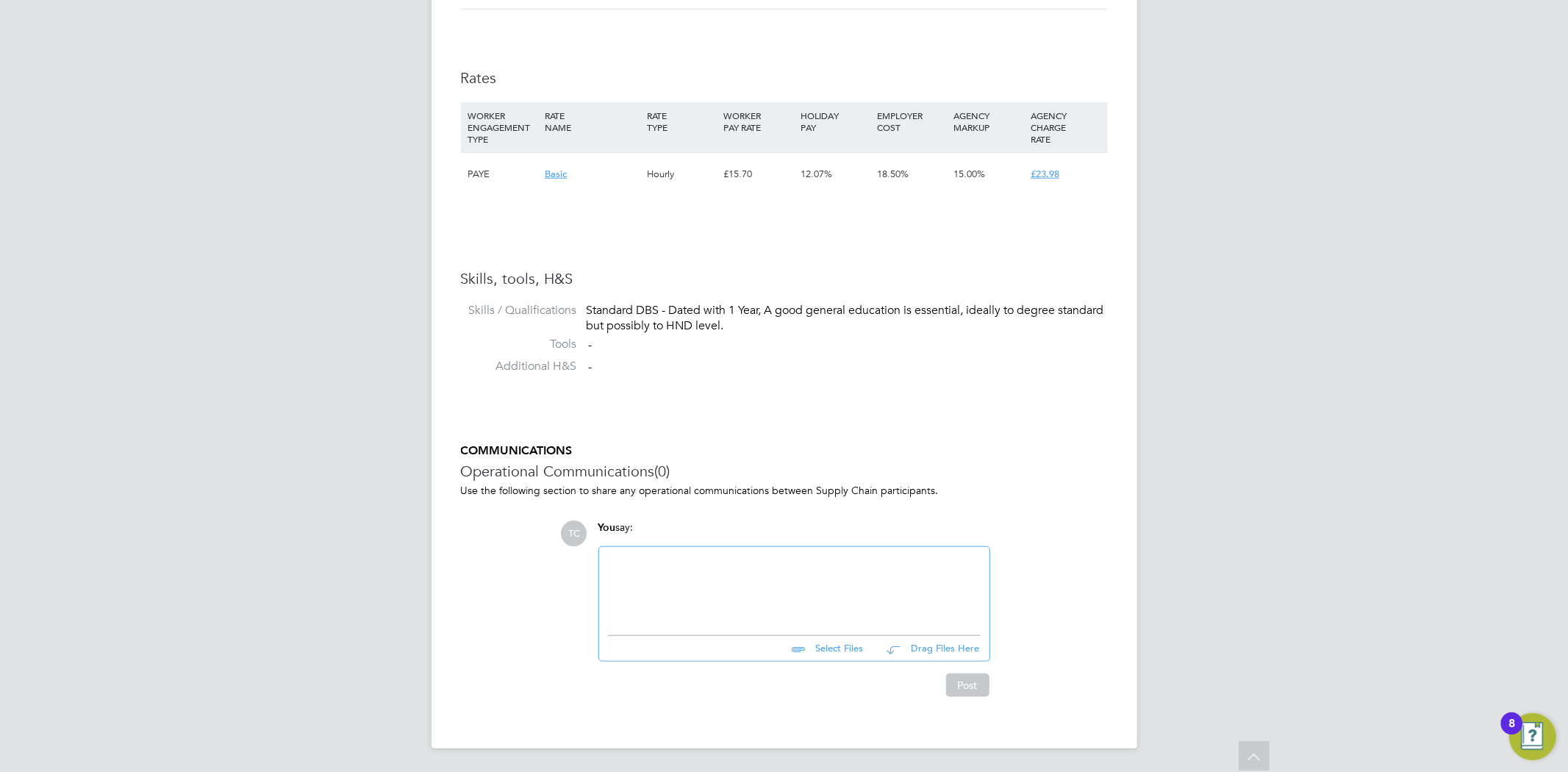
click at [841, 648] on input "file" at bounding box center [870, 646] width 220 height 21
click at [835, 648] on input "file" at bounding box center [870, 646] width 220 height 21
type input "C:\fakepath\[PERSON_NAME] - CBW Staffing Solutions CV (2).docx"
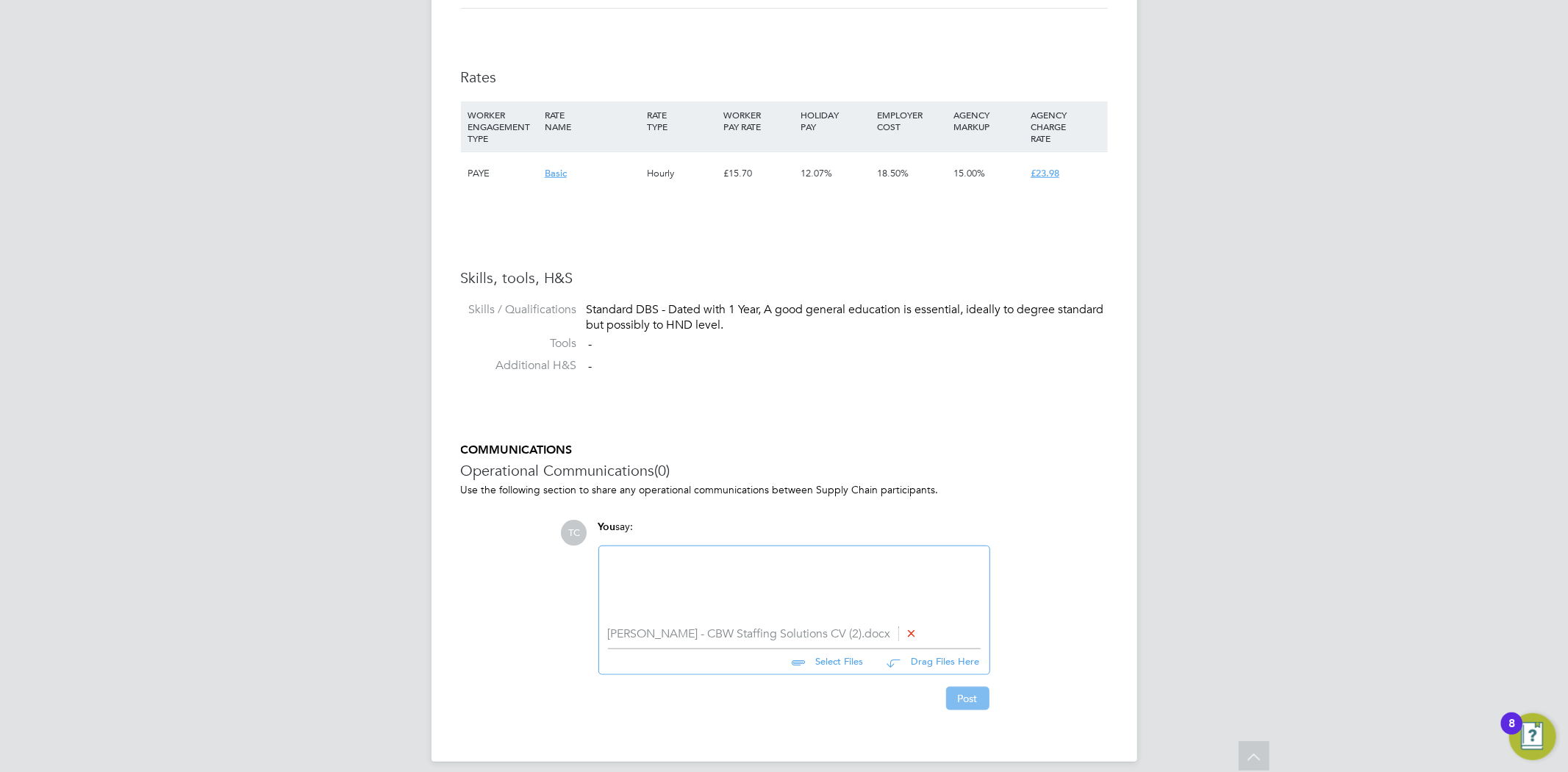
click at [957, 700] on button "Post" at bounding box center [967, 699] width 43 height 24
